Goal: Task Accomplishment & Management: Complete application form

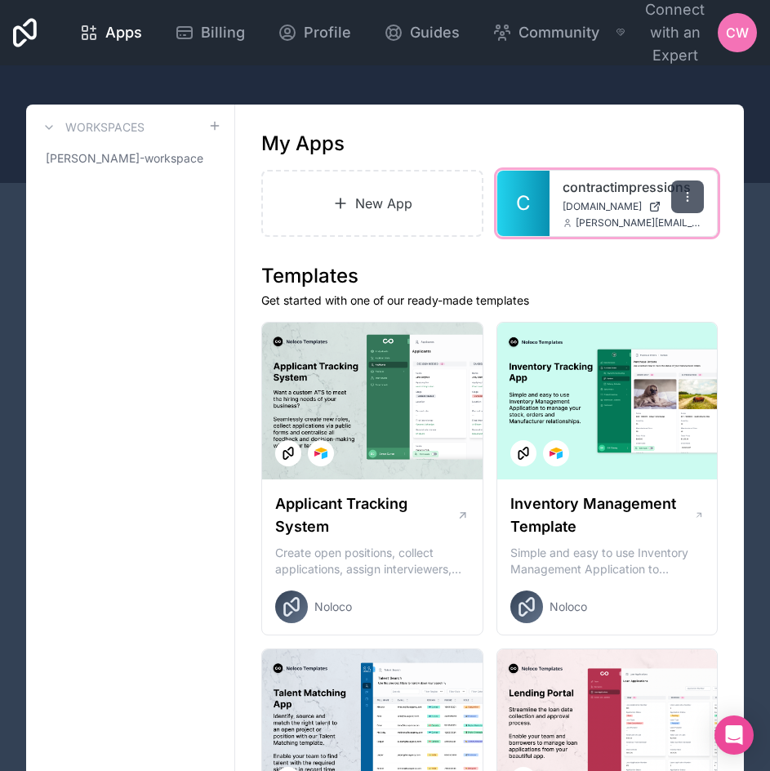
click at [682, 190] on icon at bounding box center [687, 196] width 13 height 13
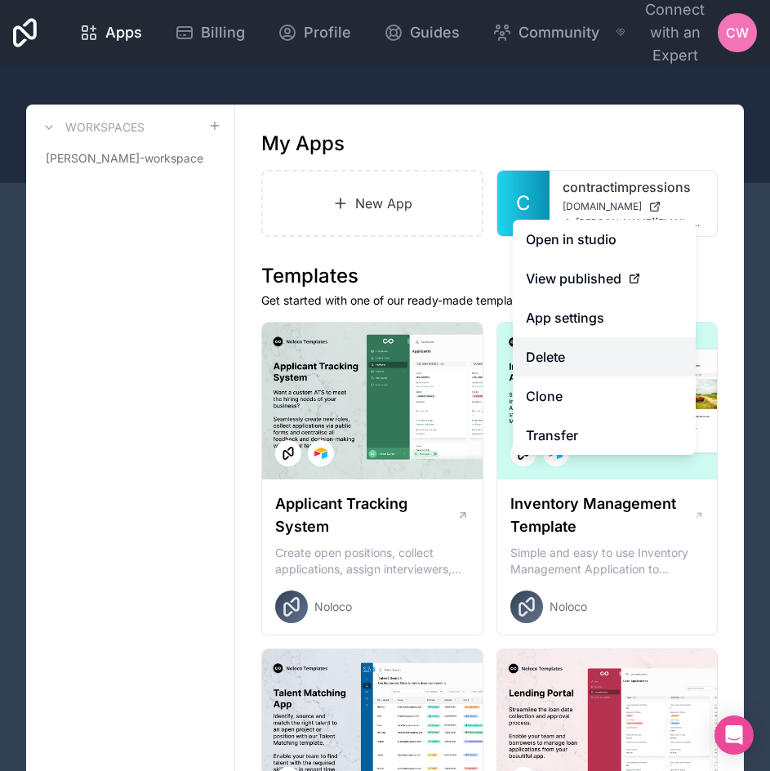
click at [594, 345] on button "Delete" at bounding box center [604, 356] width 183 height 39
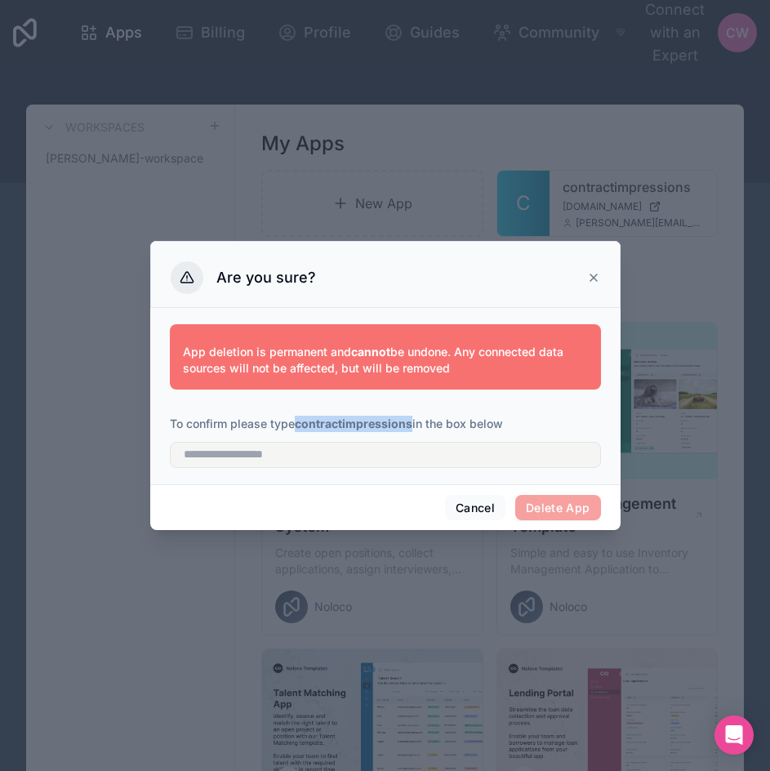
drag, startPoint x: 412, startPoint y: 424, endPoint x: 299, endPoint y: 430, distance: 113.7
click at [299, 430] on p "To confirm please type contractimpressions in the box below" at bounding box center [385, 424] width 431 height 16
copy strong "contractimpressions"
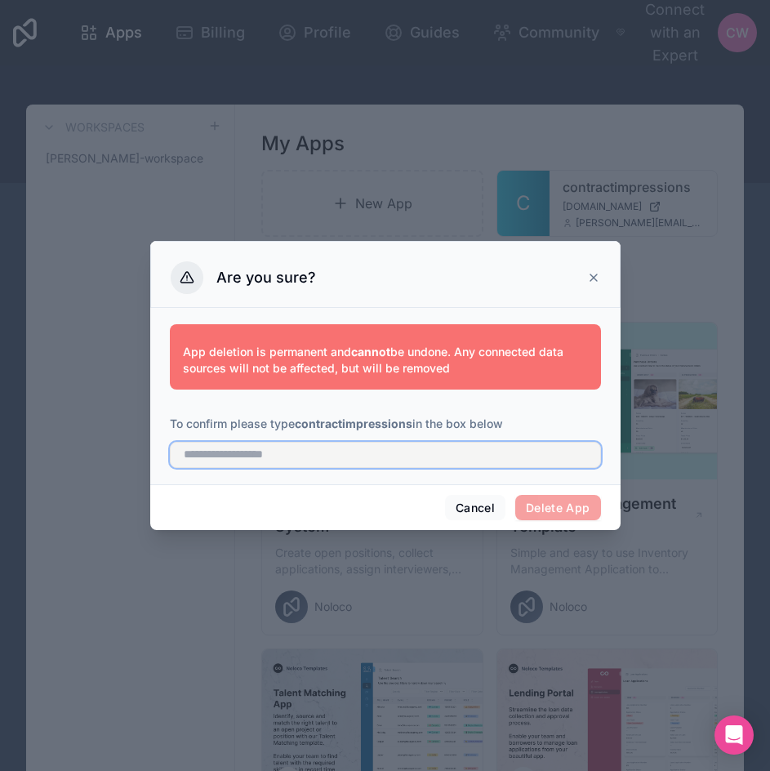
click at [307, 458] on input "text" at bounding box center [385, 455] width 431 height 26
paste input "**********"
type input "**********"
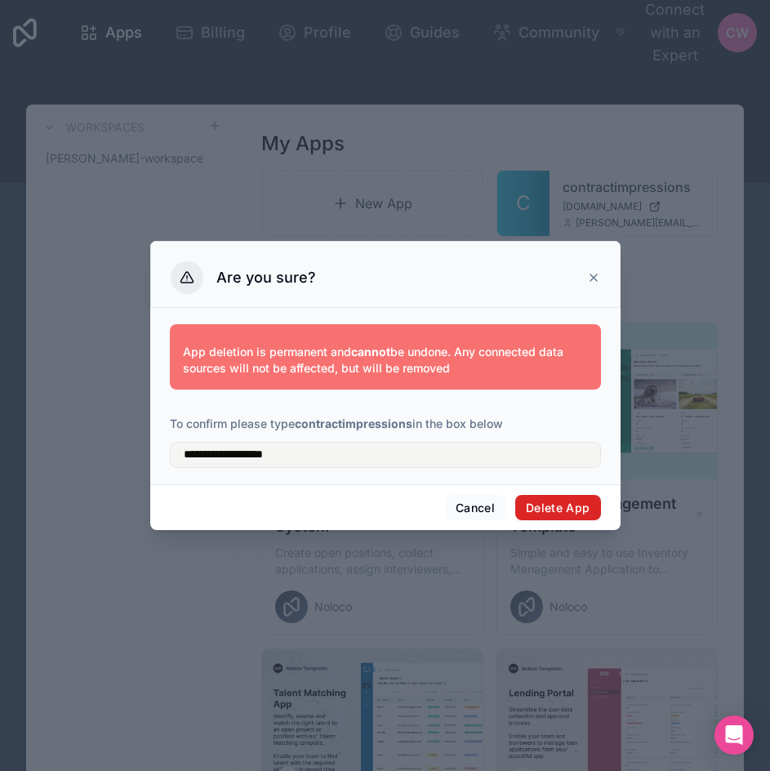
click at [554, 505] on button "Delete App" at bounding box center [558, 508] width 86 height 26
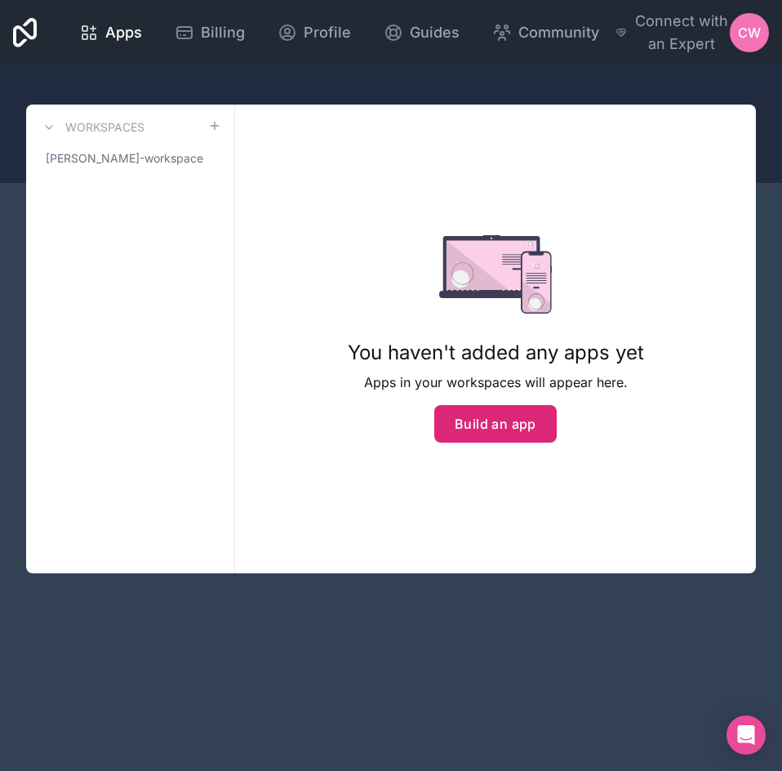
click at [459, 420] on button "Build an app" at bounding box center [495, 424] width 122 height 38
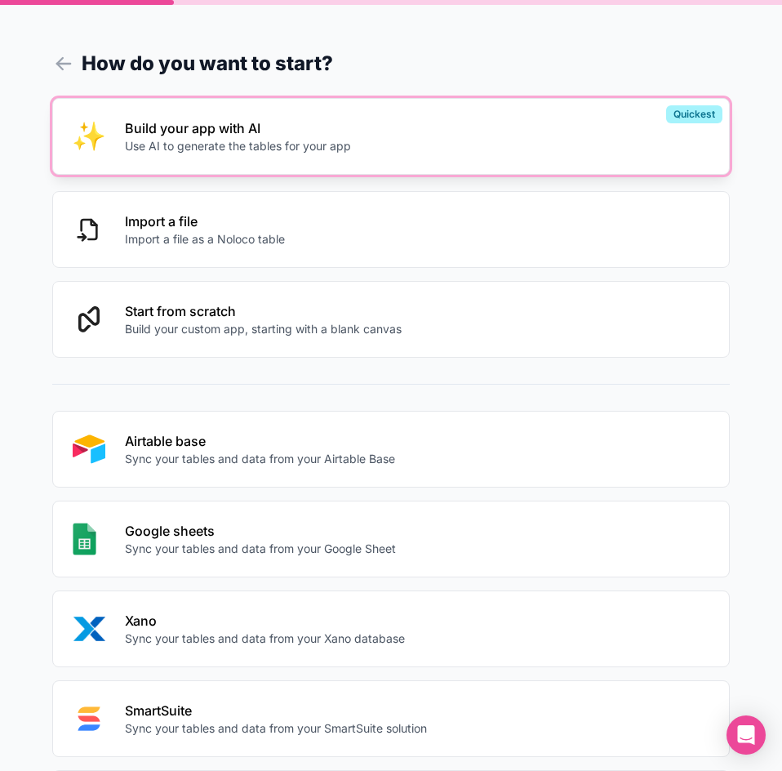
click at [265, 136] on p "Build your app with AI" at bounding box center [238, 128] width 226 height 20
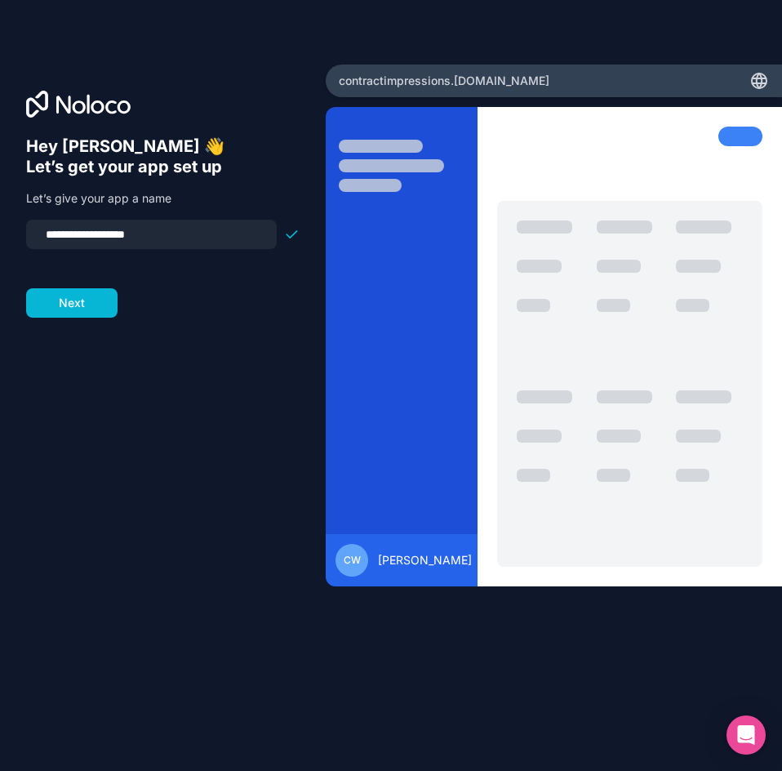
drag, startPoint x: 162, startPoint y: 233, endPoint x: 23, endPoint y: 241, distance: 139.0
click at [23, 241] on div "**********" at bounding box center [163, 385] width 326 height 643
type input "*******"
click at [90, 296] on button "Next" at bounding box center [71, 302] width 91 height 29
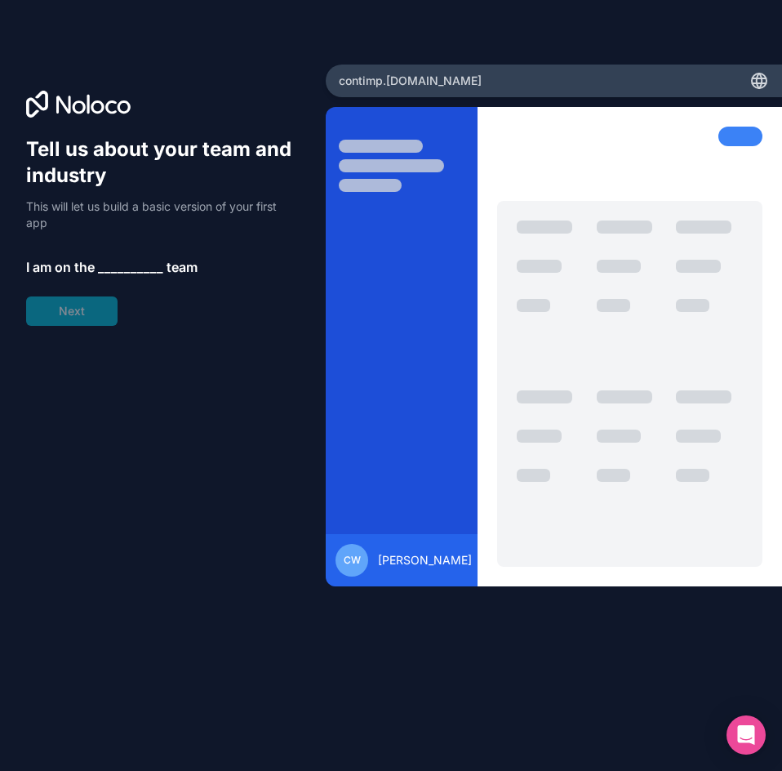
click at [136, 269] on span "__________" at bounding box center [130, 267] width 65 height 20
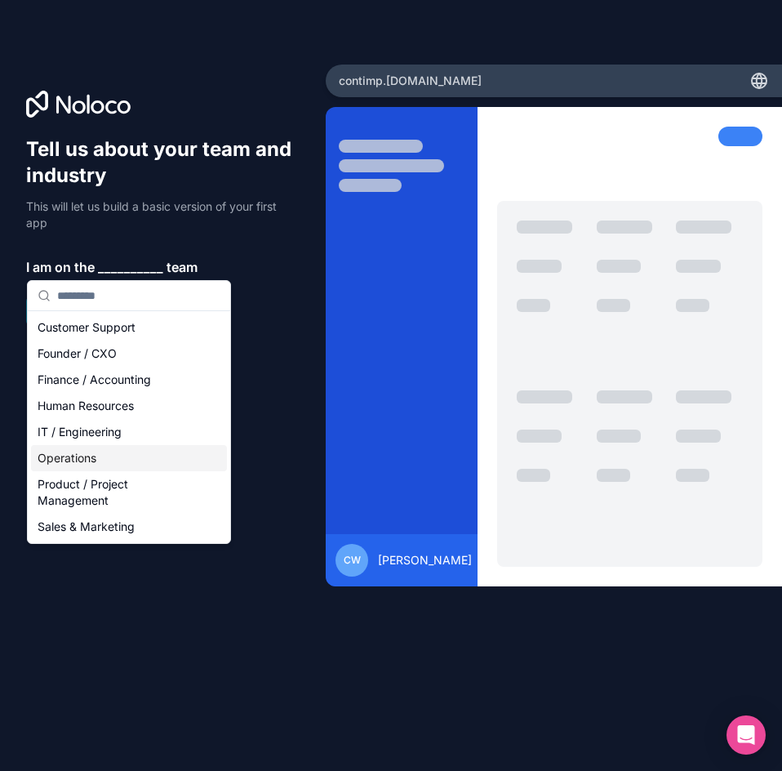
click at [114, 452] on div "Operations" at bounding box center [129, 458] width 196 height 26
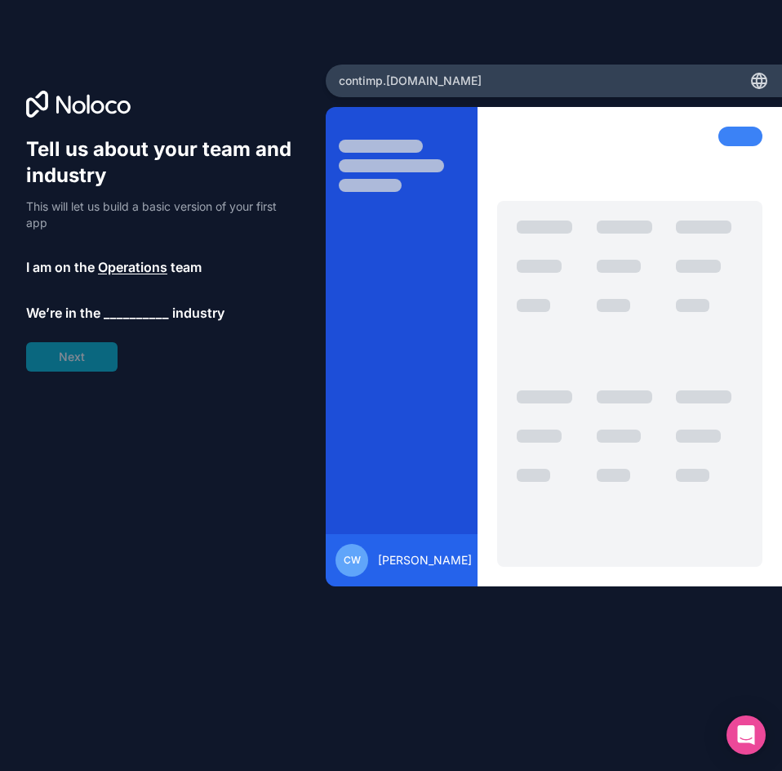
click at [146, 314] on span "__________" at bounding box center [136, 313] width 65 height 20
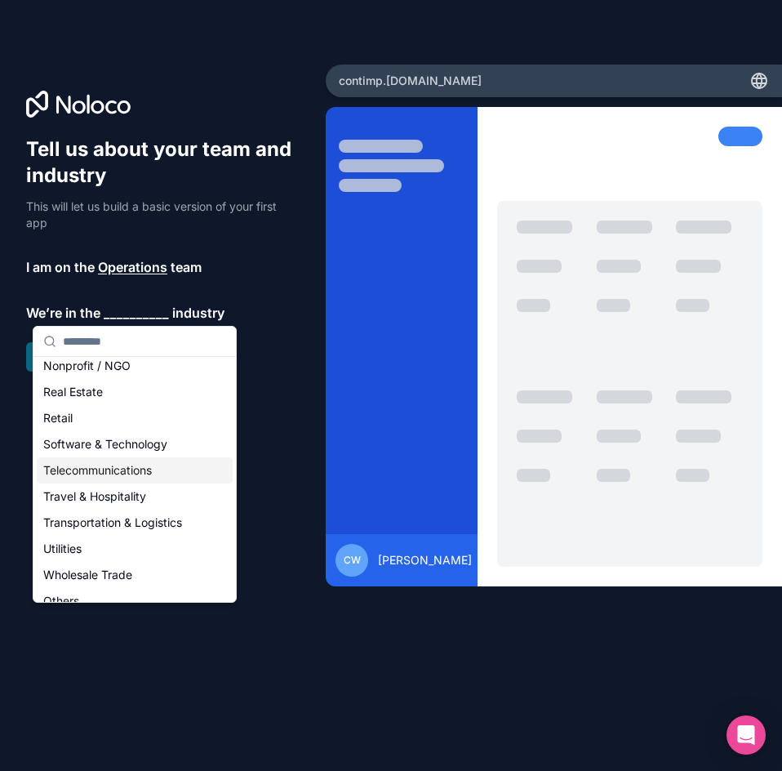
scroll to position [336, 0]
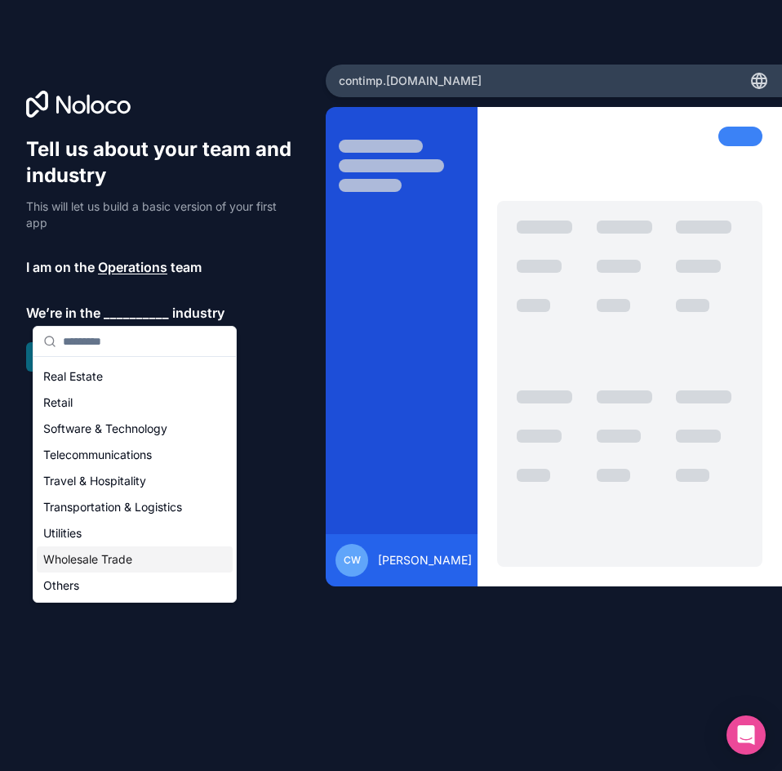
click at [100, 562] on div "Wholesale Trade" at bounding box center [135, 559] width 196 height 26
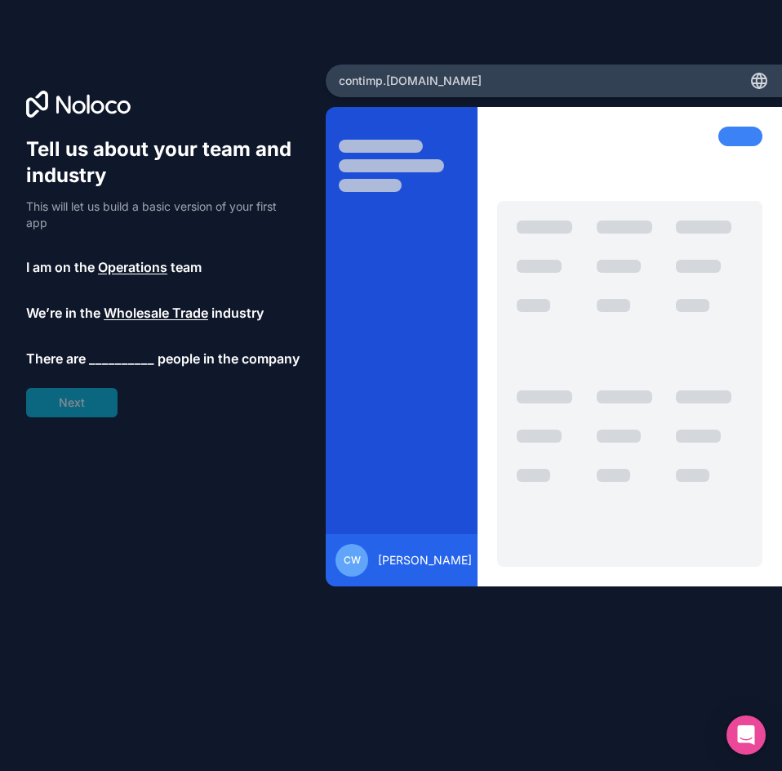
click at [128, 358] on span "__________" at bounding box center [121, 359] width 65 height 20
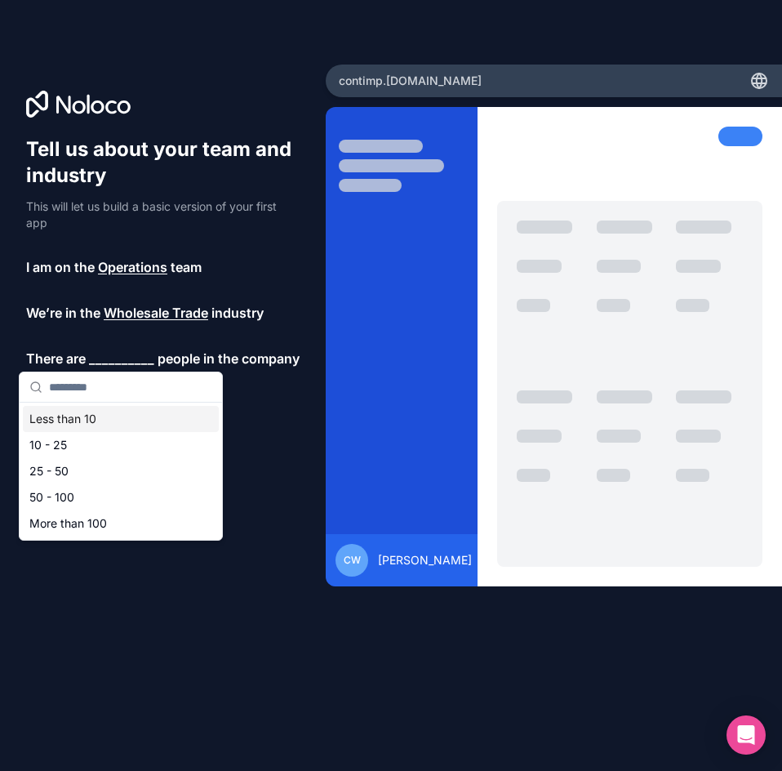
click at [114, 420] on div "Less than 10" at bounding box center [121, 419] width 196 height 26
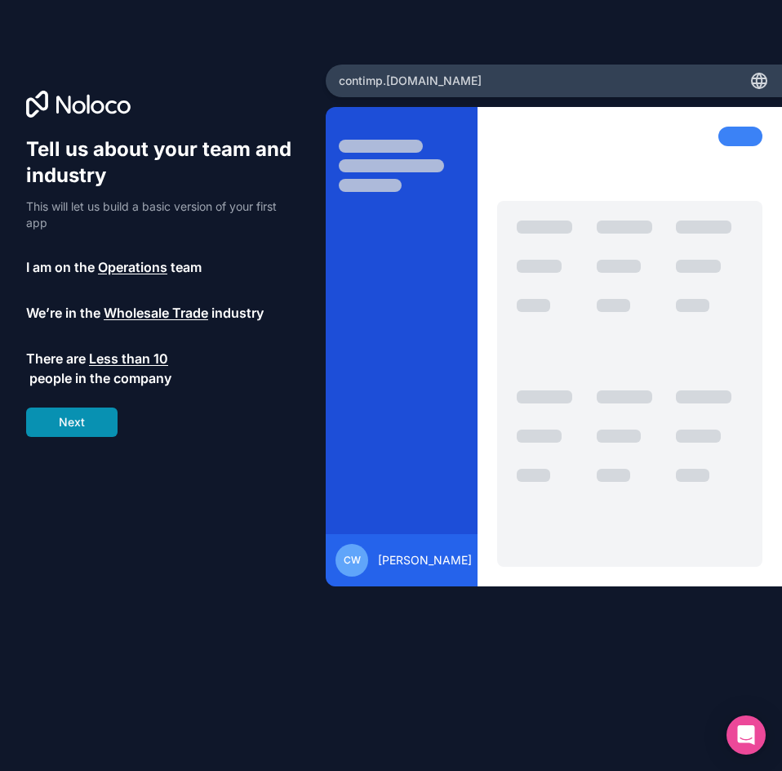
click at [91, 417] on button "Next" at bounding box center [71, 421] width 91 height 29
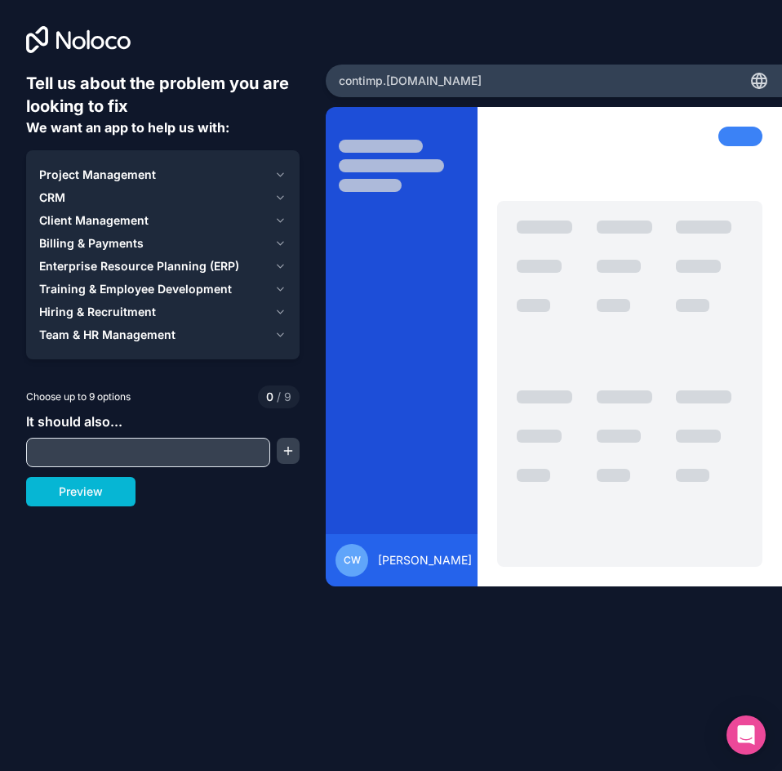
click at [281, 175] on icon "button" at bounding box center [280, 174] width 12 height 13
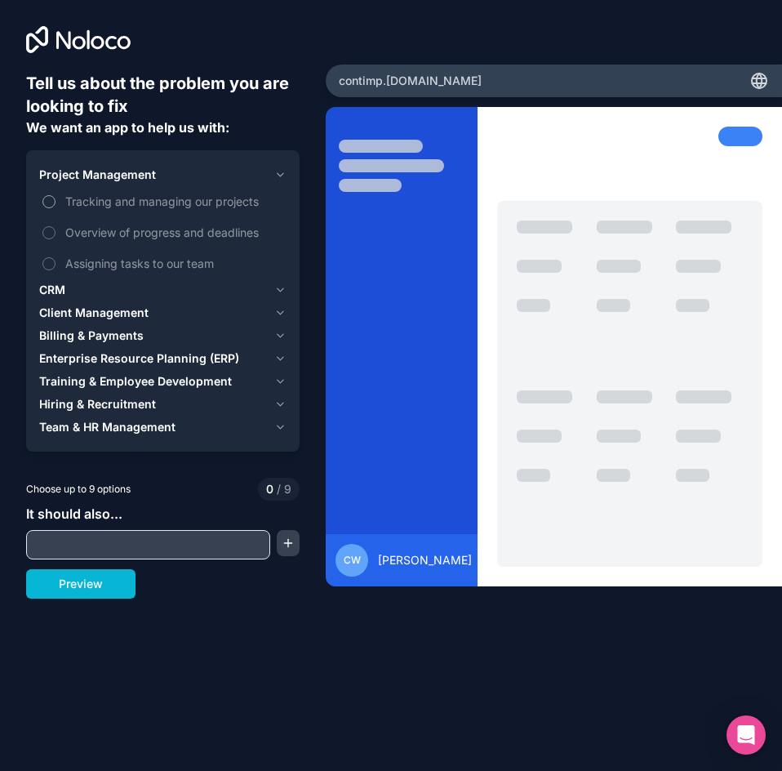
click at [169, 200] on span "Tracking and managing our projects" at bounding box center [174, 201] width 218 height 17
click at [56, 200] on button "Tracking and managing our projects" at bounding box center [48, 201] width 13 height 13
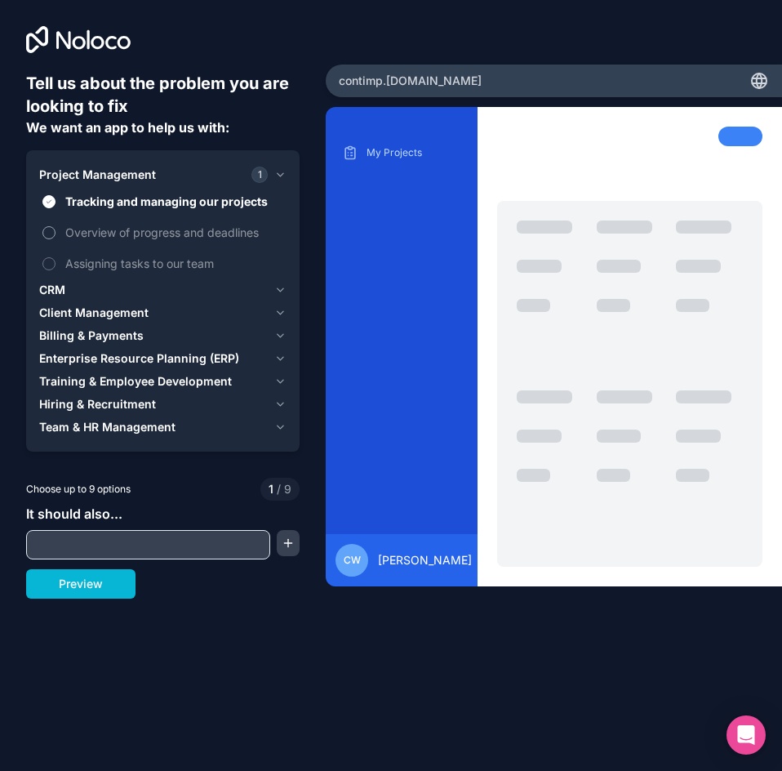
click at [162, 229] on span "Overview of progress and deadlines" at bounding box center [174, 232] width 218 height 17
click at [56, 229] on button "Overview of progress and deadlines" at bounding box center [48, 232] width 13 height 13
click at [159, 261] on span "Assigning tasks to our team" at bounding box center [174, 263] width 218 height 17
click at [56, 261] on button "Assigning tasks to our team" at bounding box center [48, 263] width 13 height 13
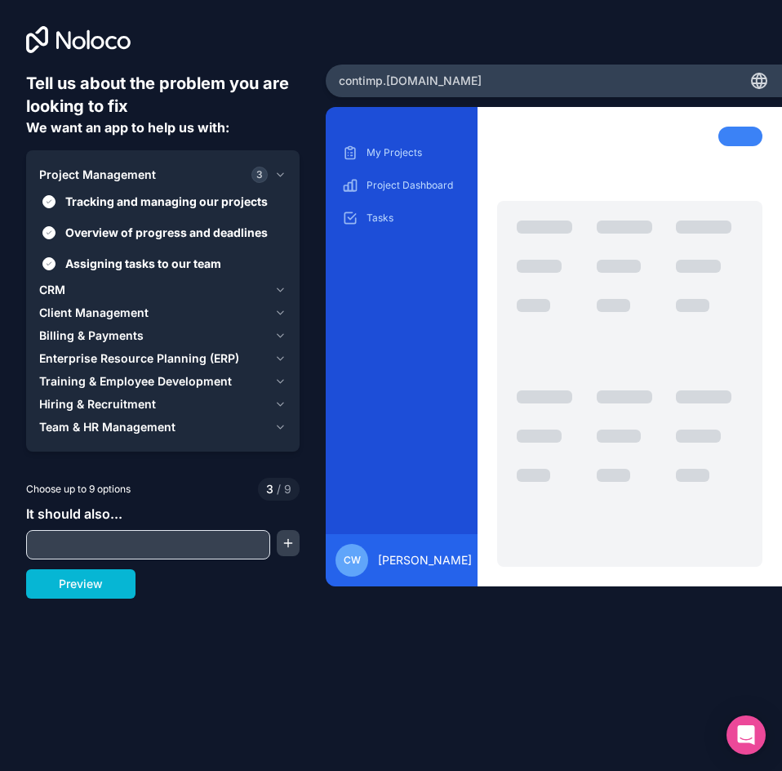
click at [275, 287] on icon "button" at bounding box center [280, 289] width 12 height 13
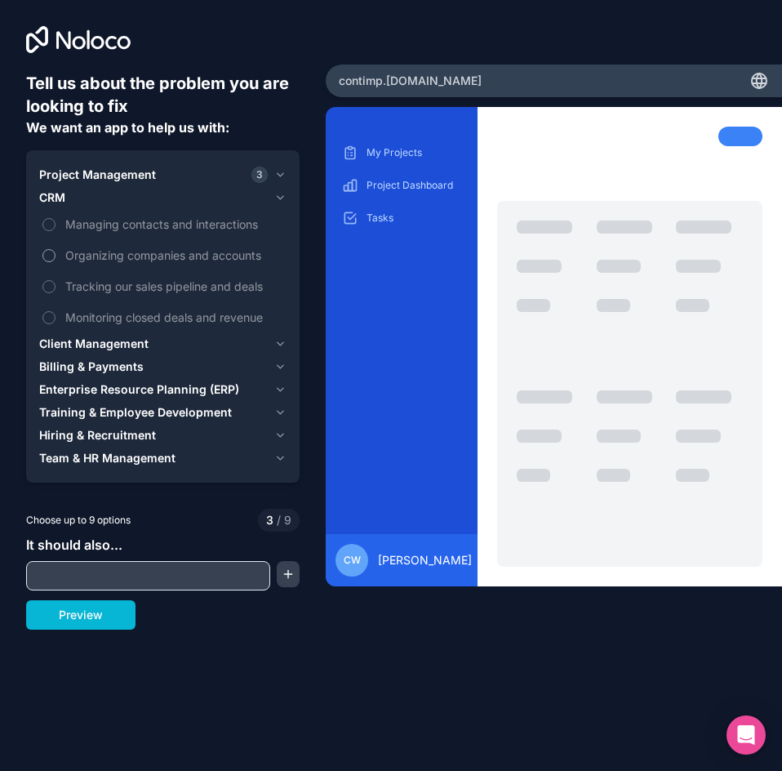
click at [127, 253] on span "Organizing companies and accounts" at bounding box center [174, 255] width 218 height 17
click at [56, 253] on button "Organizing companies and accounts" at bounding box center [48, 255] width 13 height 13
click at [277, 340] on icon "button" at bounding box center [280, 343] width 12 height 13
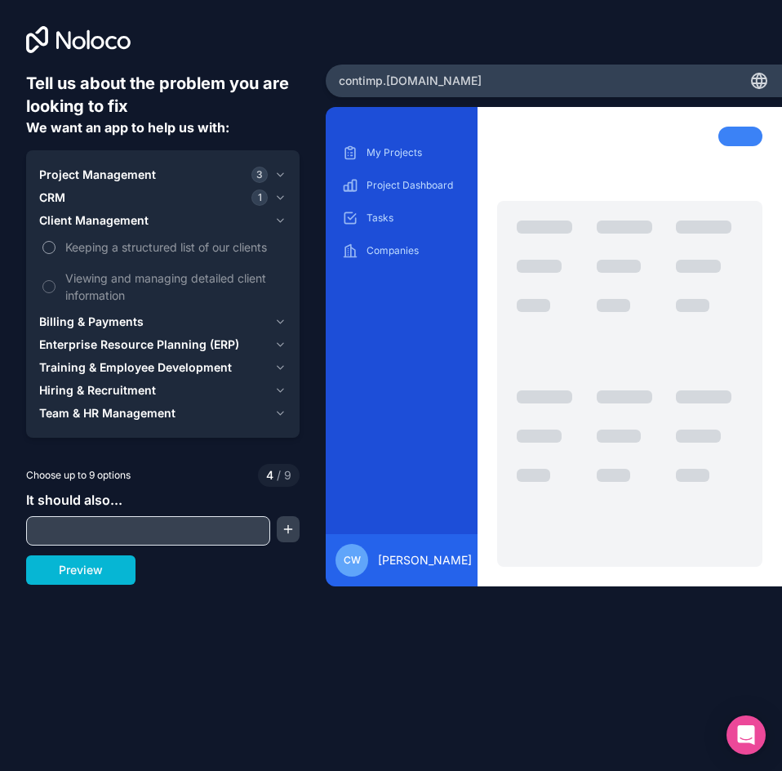
click at [81, 251] on span "Keeping a structured list of our clients" at bounding box center [174, 246] width 218 height 17
click at [56, 251] on button "Keeping a structured list of our clients" at bounding box center [48, 247] width 13 height 13
click at [78, 283] on span "Viewing and managing detailed client information" at bounding box center [174, 286] width 218 height 34
click at [56, 283] on button "Viewing and managing detailed client information" at bounding box center [48, 286] width 13 height 13
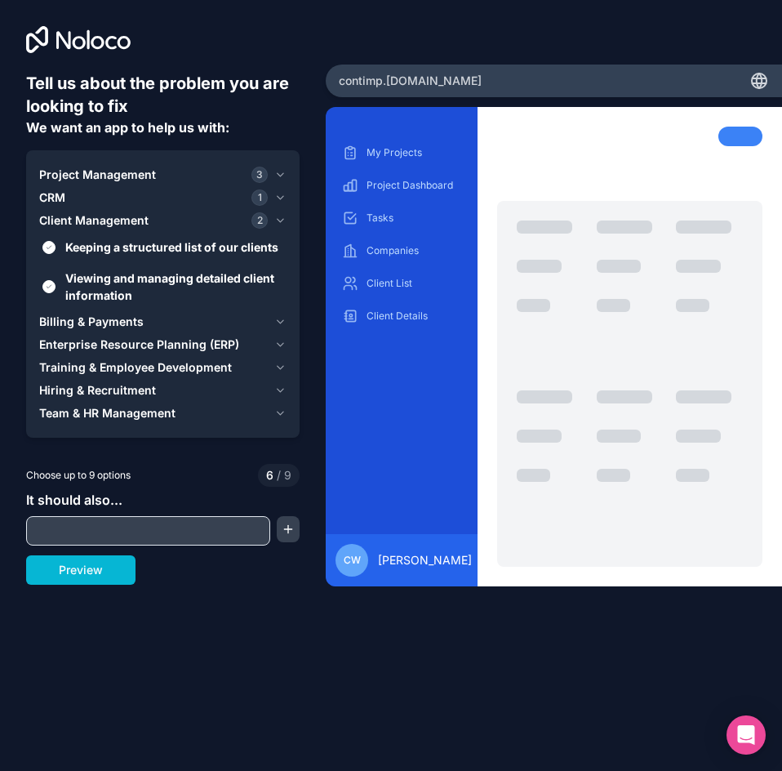
click at [280, 318] on icon "button" at bounding box center [280, 321] width 12 height 13
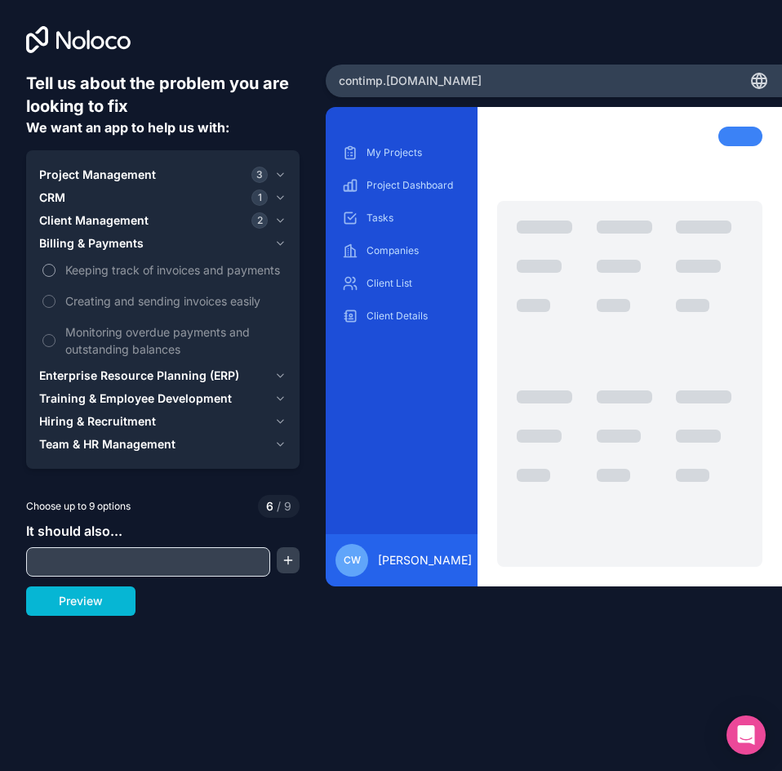
click at [83, 269] on span "Keeping track of invoices and payments" at bounding box center [174, 269] width 218 height 17
click at [56, 269] on button "Keeping track of invoices and payments" at bounding box center [48, 270] width 13 height 13
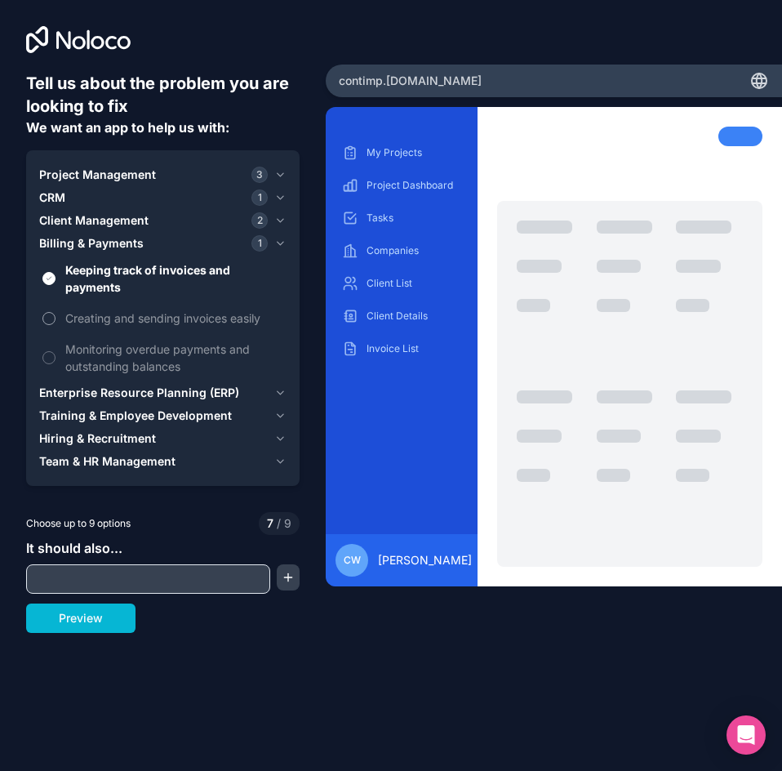
click at [92, 315] on span "Creating and sending invoices easily" at bounding box center [174, 317] width 218 height 17
click at [56, 315] on button "Creating and sending invoices easily" at bounding box center [48, 318] width 13 height 13
click at [278, 393] on icon "button" at bounding box center [280, 392] width 12 height 13
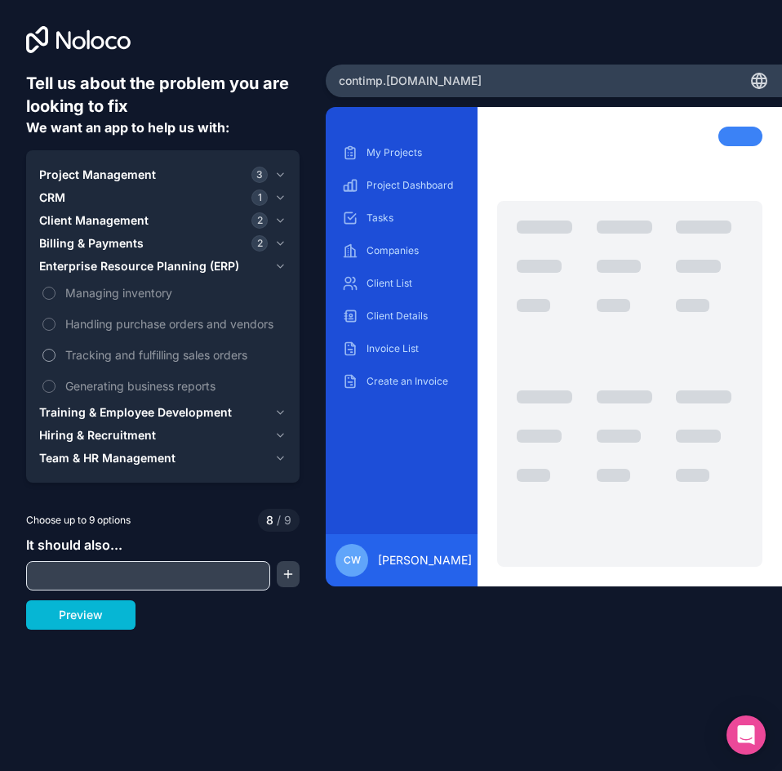
click at [50, 358] on button "Tracking and fulfilling sales orders" at bounding box center [48, 355] width 13 height 13
click at [157, 573] on input "text" at bounding box center [148, 575] width 236 height 23
paste input "**********"
type input "**********"
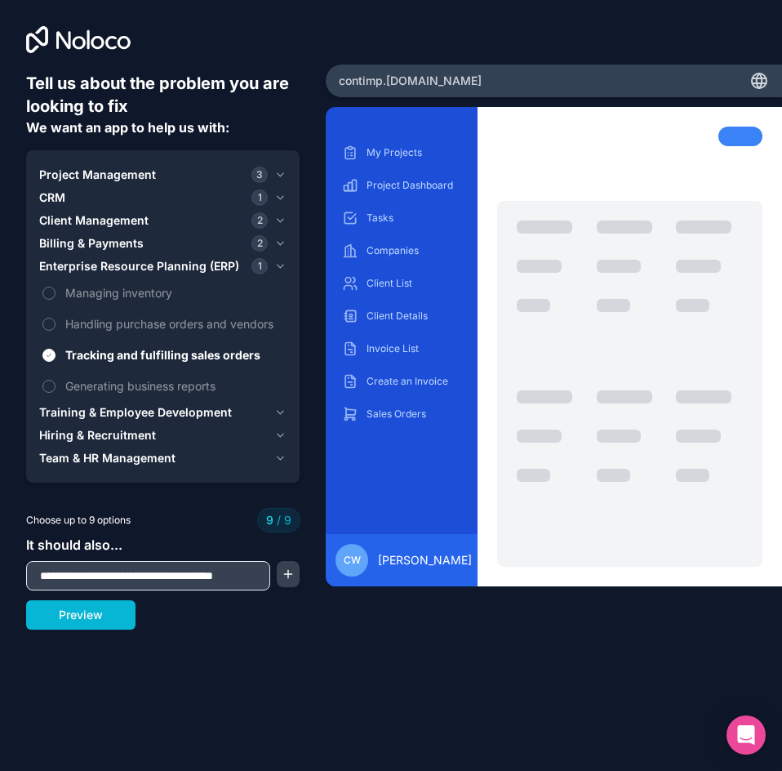
scroll to position [0, 0]
click at [287, 570] on button "button" at bounding box center [288, 574] width 23 height 26
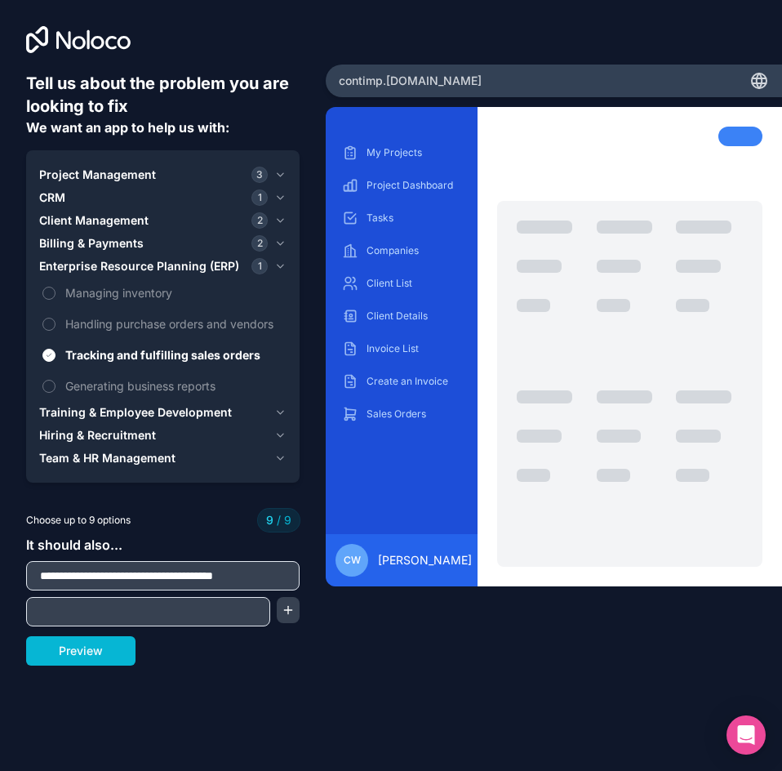
click at [132, 611] on input "text" at bounding box center [148, 611] width 236 height 23
paste input "**********"
type input "**********"
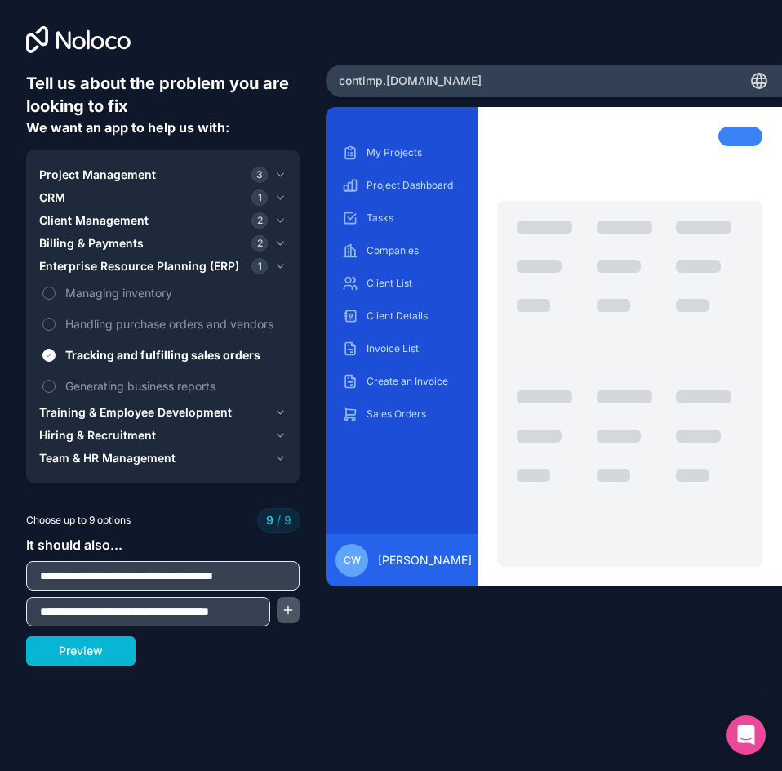
click at [294, 605] on button "button" at bounding box center [288, 610] width 23 height 26
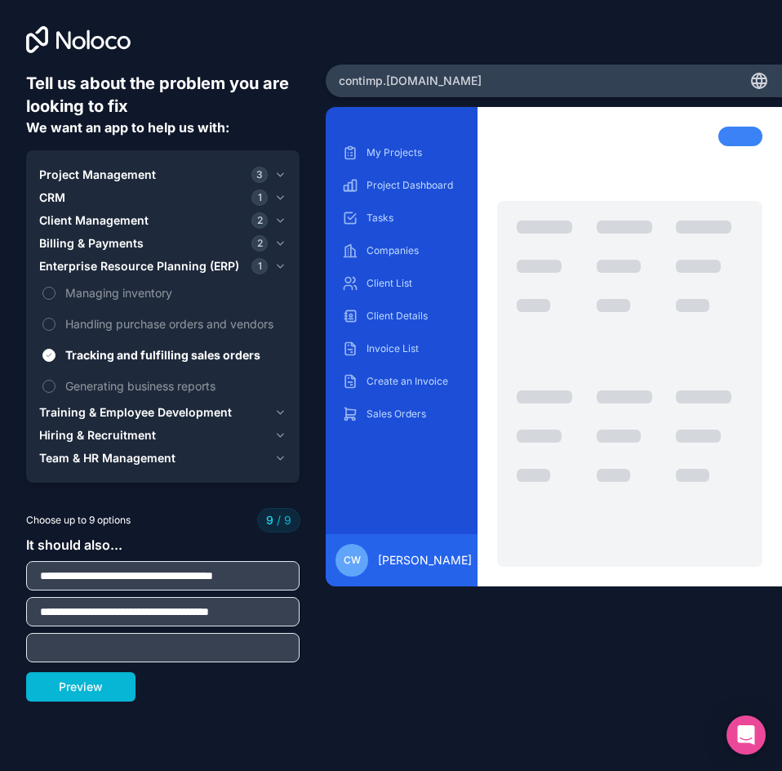
click at [157, 657] on input "text" at bounding box center [162, 647] width 265 height 23
paste input "**********"
type input "**********"
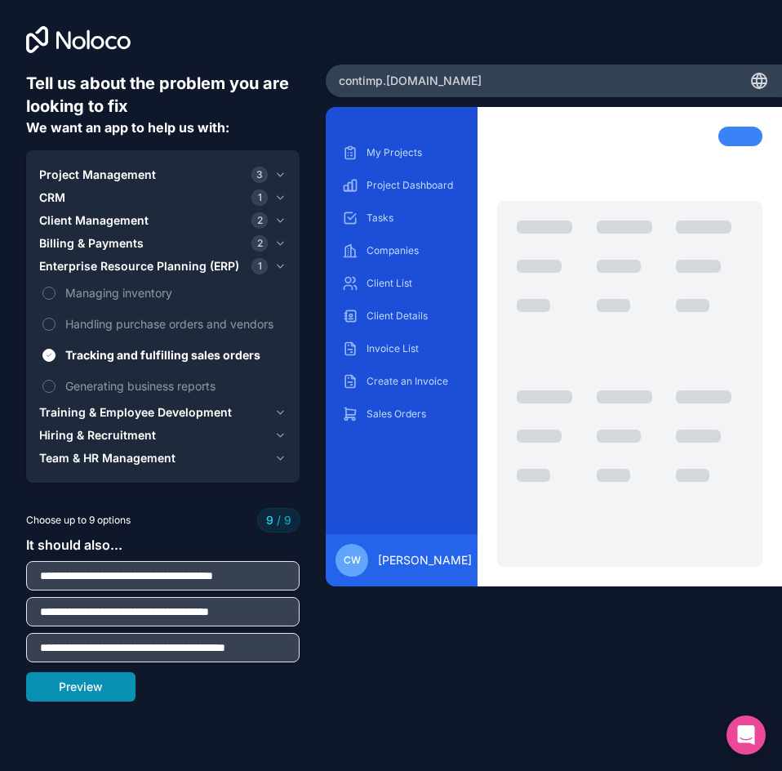
click at [94, 687] on button "Preview" at bounding box center [80, 686] width 109 height 29
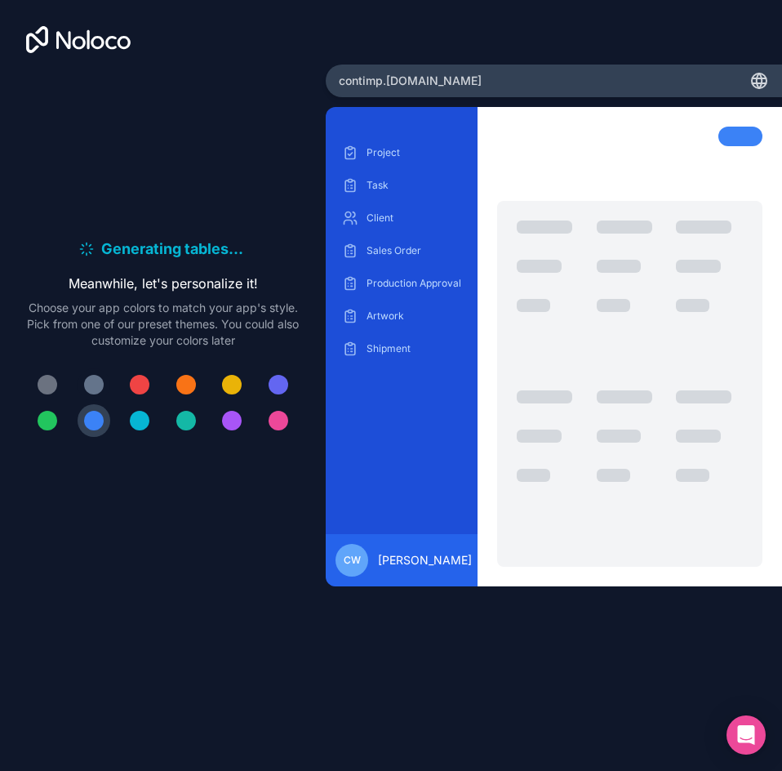
click at [94, 380] on div at bounding box center [94, 385] width 20 height 20
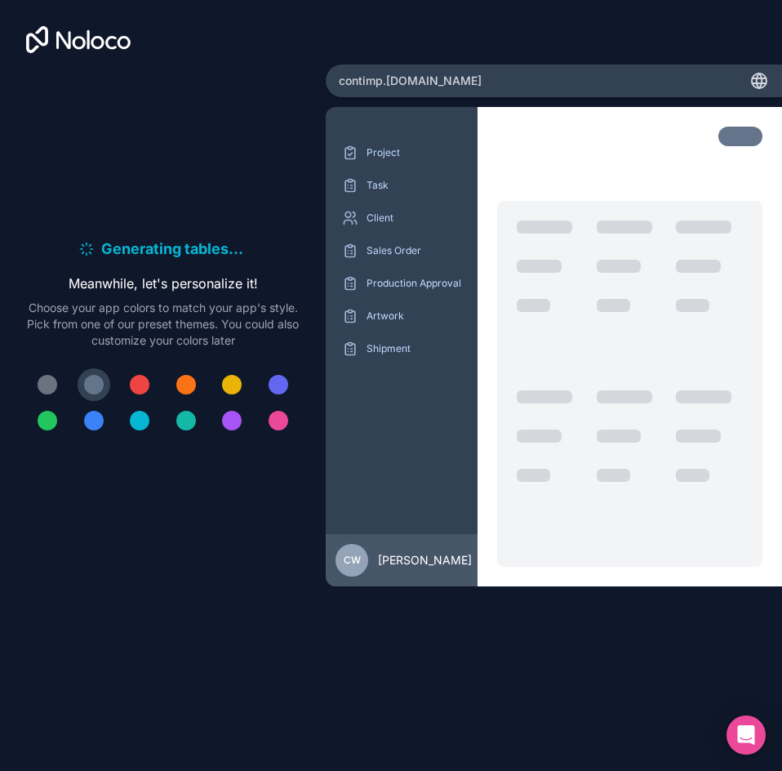
click at [51, 389] on div at bounding box center [48, 385] width 20 height 20
click at [183, 420] on div at bounding box center [186, 421] width 20 height 20
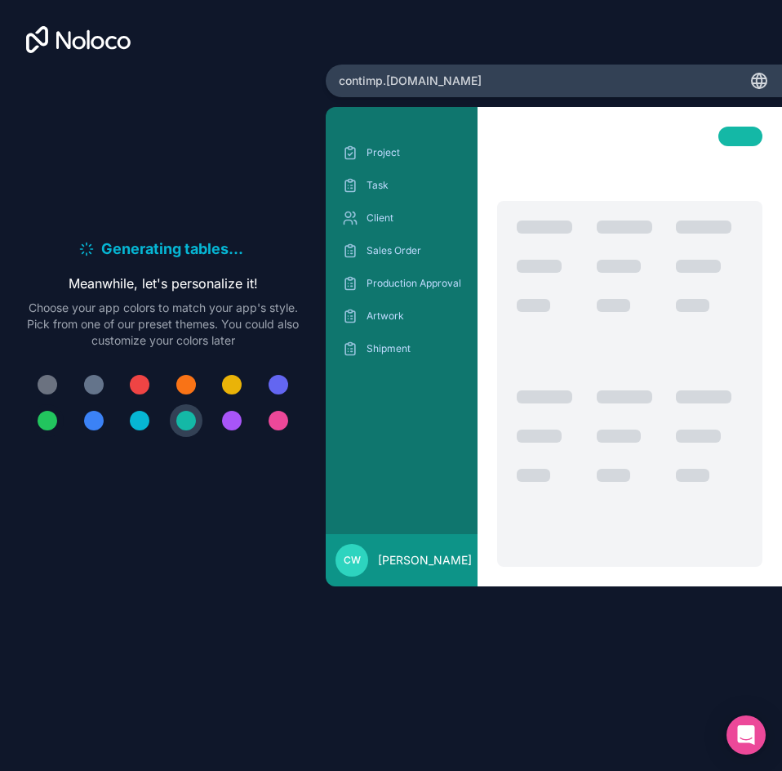
click at [48, 416] on div at bounding box center [48, 421] width 20 height 20
